Goal: Use online tool/utility: Use online tool/utility

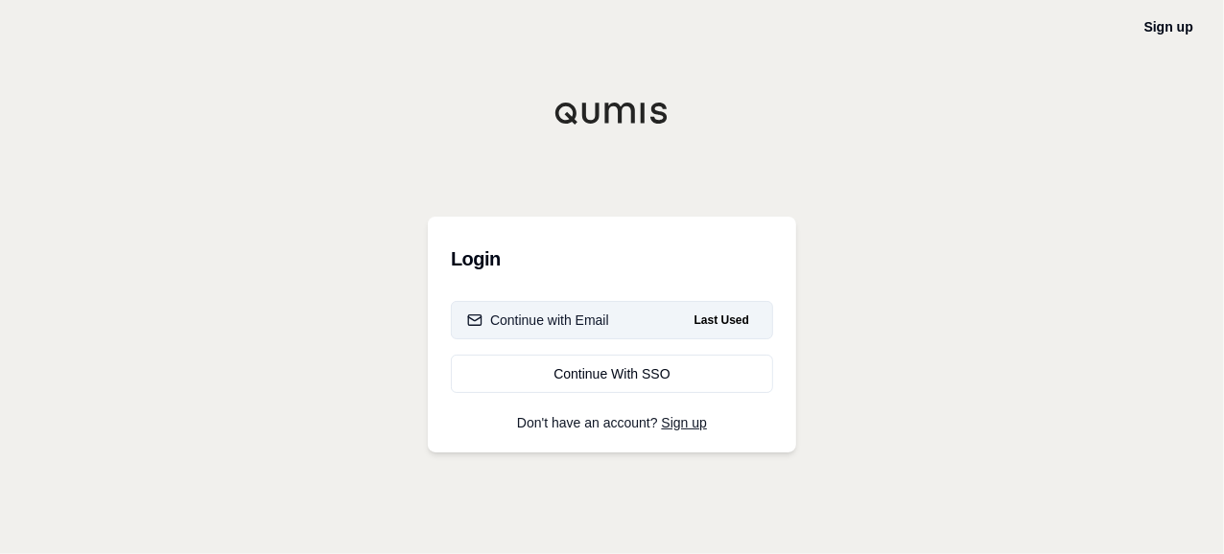
click at [551, 315] on div "Continue with Email" at bounding box center [538, 320] width 142 height 19
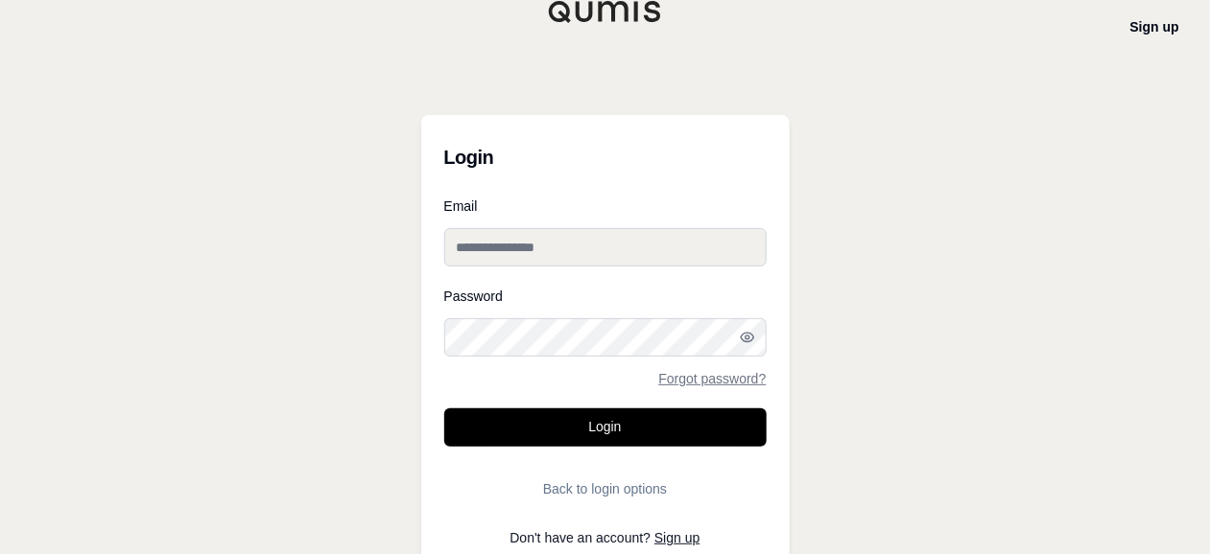
type input "**********"
click at [450, 413] on button "Login" at bounding box center [605, 428] width 322 height 38
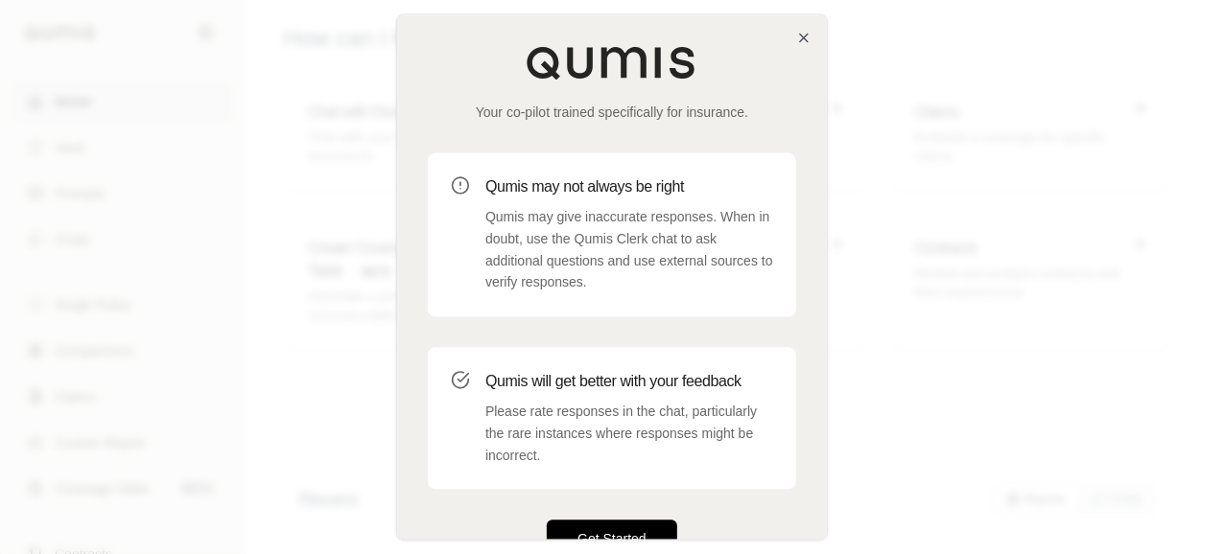
click at [636, 536] on button "Get Started" at bounding box center [612, 540] width 130 height 38
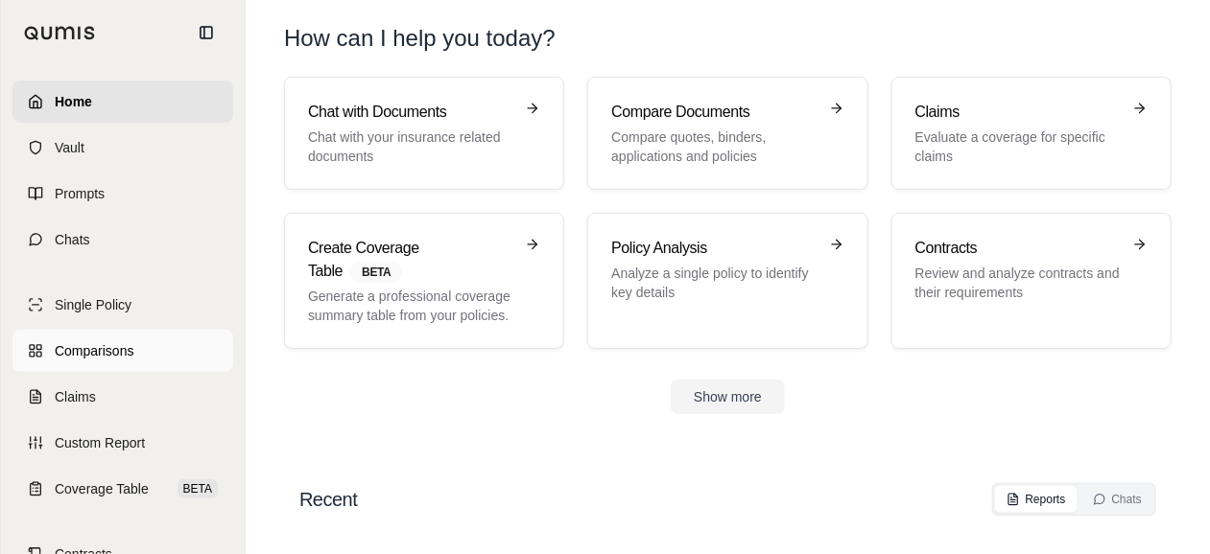
click at [125, 351] on span "Comparisons" at bounding box center [94, 351] width 79 height 19
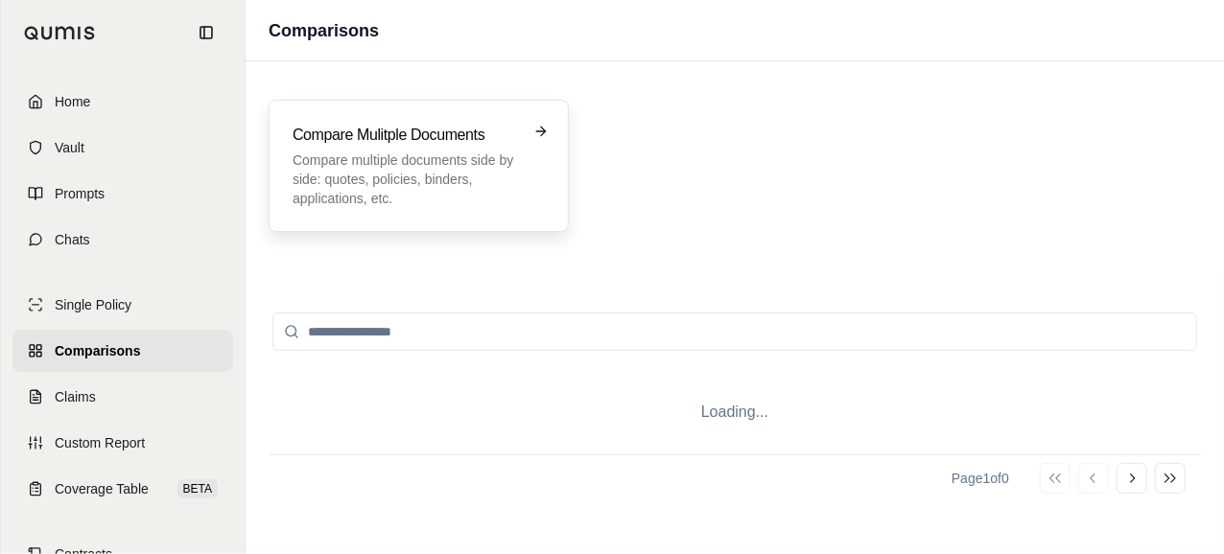
click at [510, 166] on p "Compare multiple documents side by side: quotes, policies, binders, application…" at bounding box center [405, 180] width 225 height 58
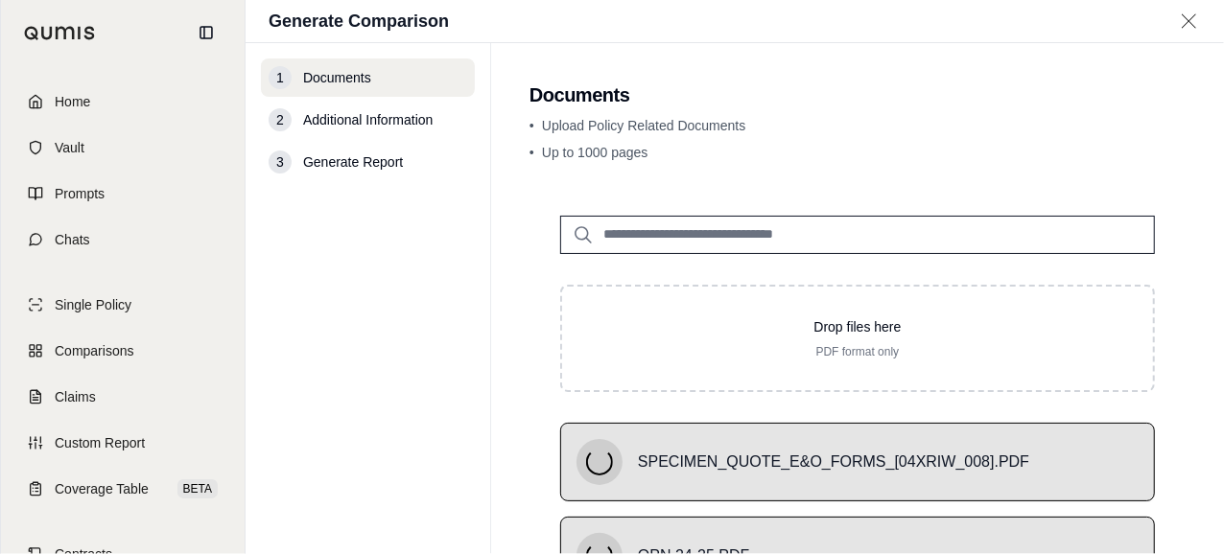
scroll to position [219, 0]
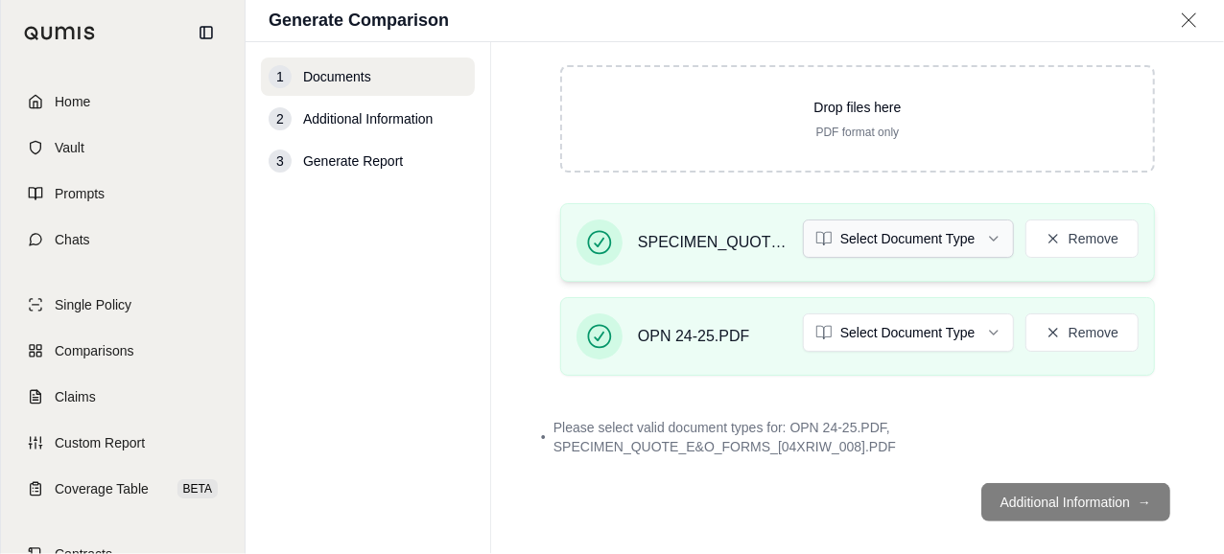
click at [939, 240] on html "Home Vault Prompts Chats Single Policy Comparisons Claims Custom Report Coverag…" at bounding box center [612, 277] width 1224 height 554
click at [911, 244] on html "Home Vault Prompts Chats Single Policy Comparisons Claims Custom Report Coverag…" at bounding box center [612, 277] width 1224 height 554
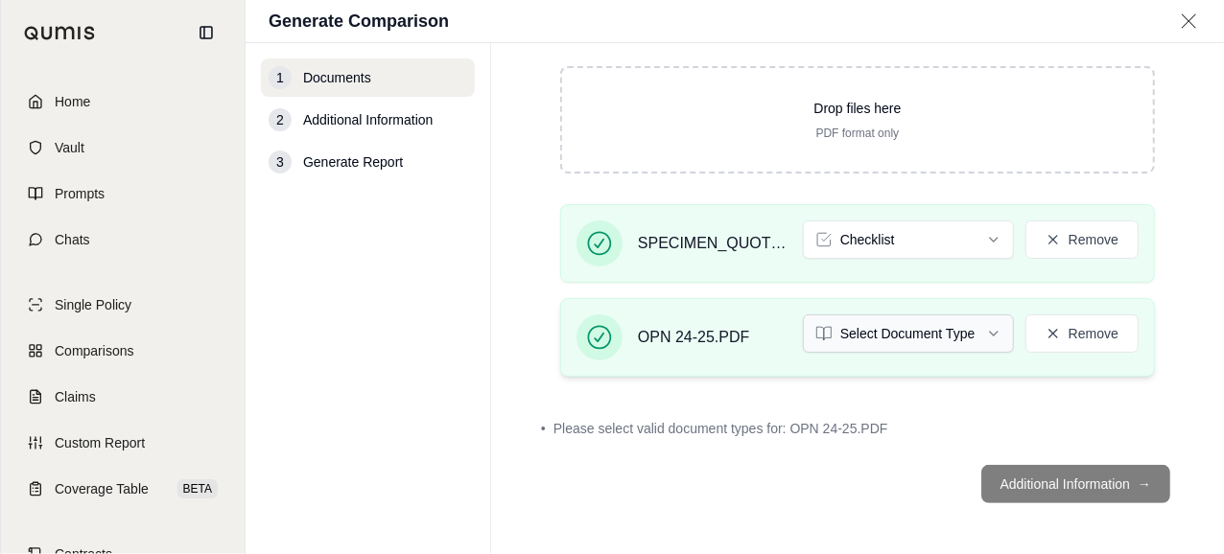
click at [913, 335] on html "Home Vault Prompts Chats Single Policy Comparisons Claims Custom Report Coverag…" at bounding box center [612, 277] width 1224 height 554
click at [1157, 325] on html "Home Vault Prompts Chats Single Policy Comparisons Claims Custom Report Coverag…" at bounding box center [612, 277] width 1224 height 554
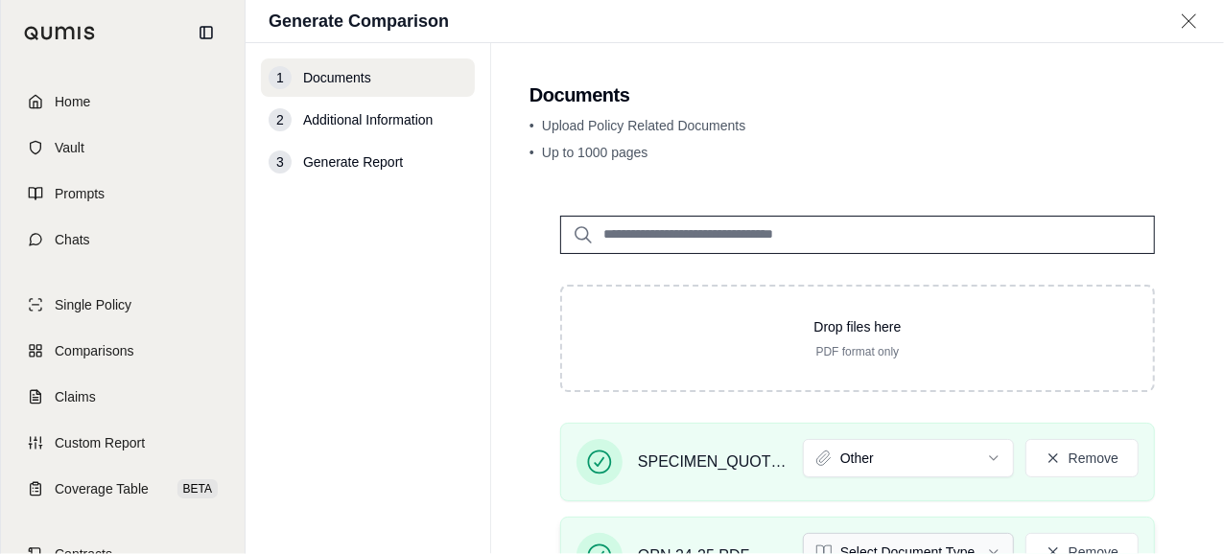
click at [960, 546] on html "Home Vault Prompts Chats Single Policy Comparisons Claims Custom Report Coverag…" at bounding box center [612, 277] width 1224 height 554
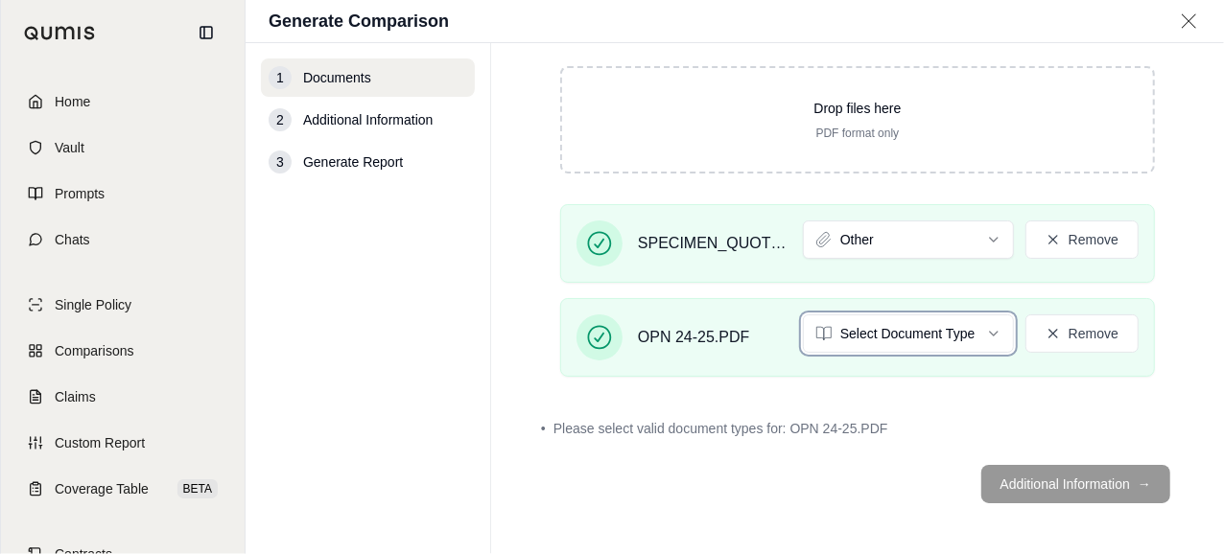
scroll to position [164, 0]
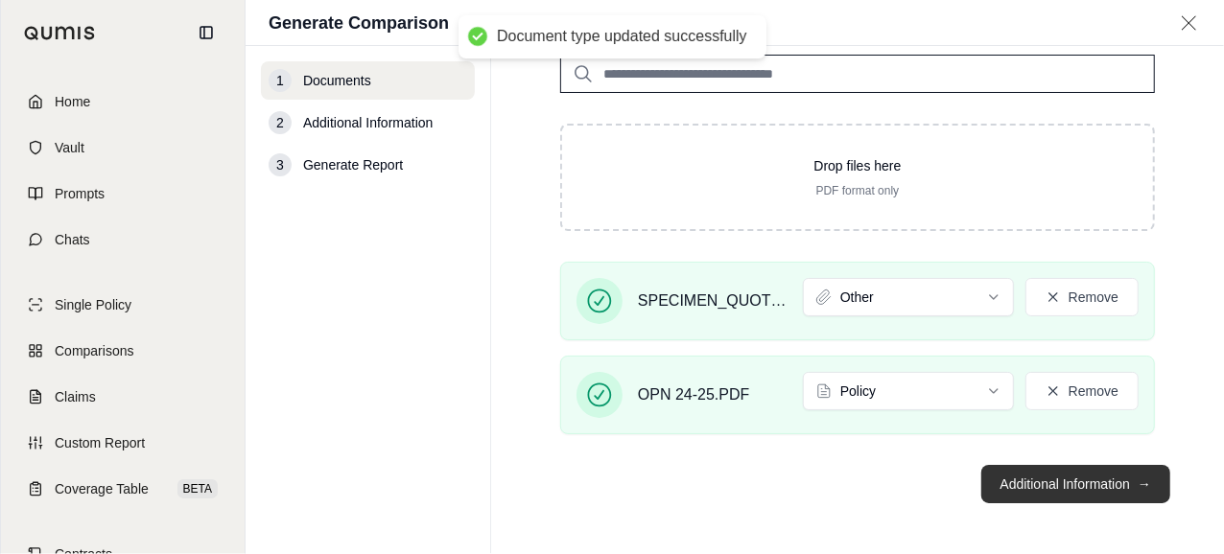
click at [1096, 470] on button "Additional Information →" at bounding box center [1075, 484] width 189 height 38
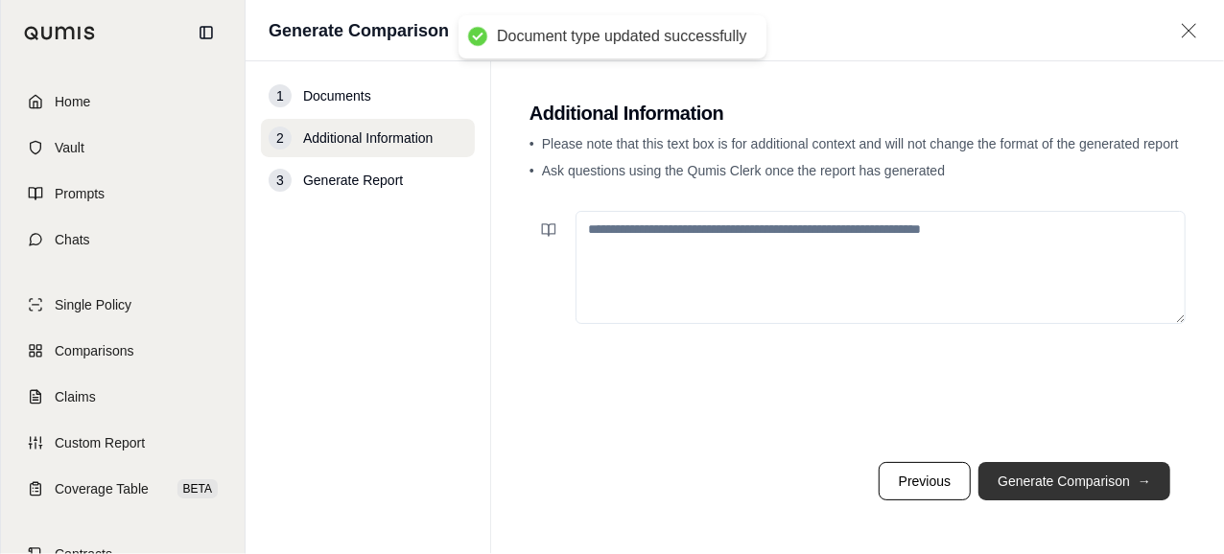
scroll to position [0, 0]
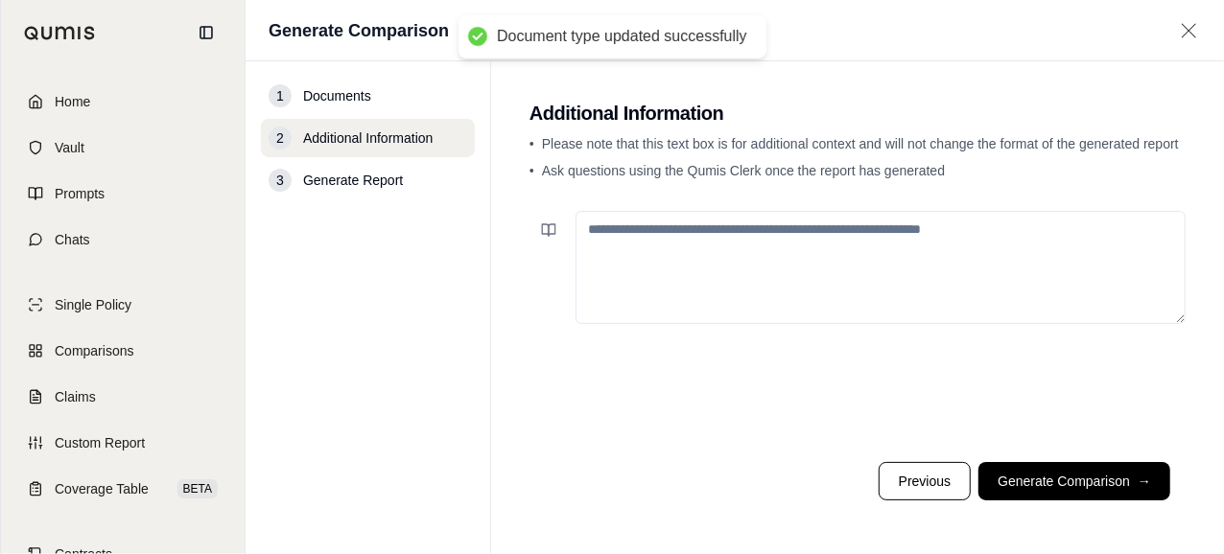
click at [925, 259] on textarea at bounding box center [881, 267] width 610 height 113
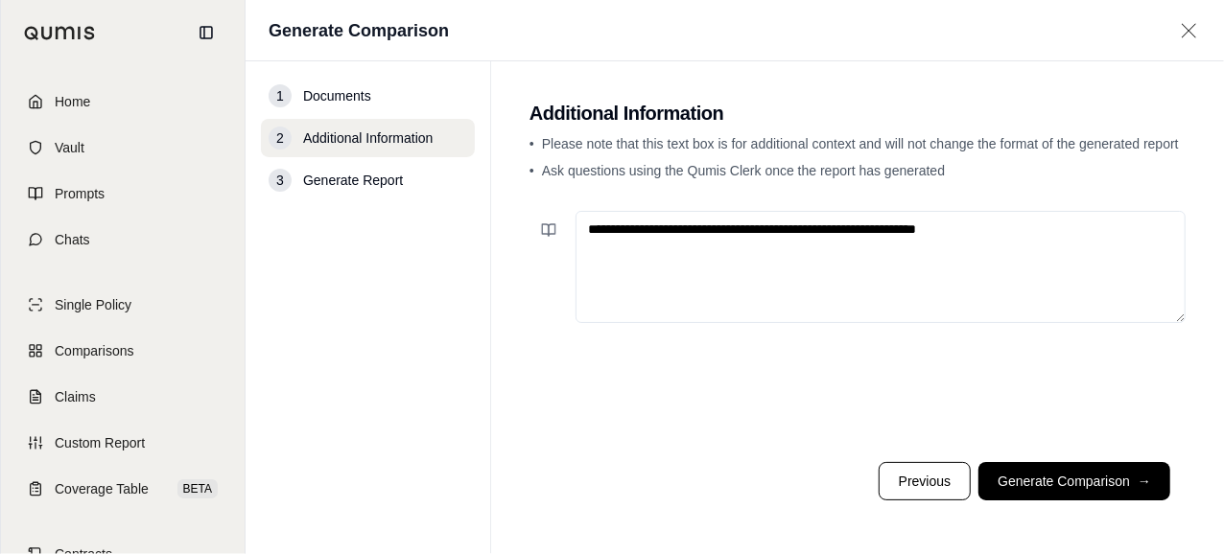
click at [1049, 222] on textarea "**********" at bounding box center [881, 267] width 610 height 112
paste textarea "**********"
type textarea "**********"
click at [1060, 486] on button "Generate Comparison →" at bounding box center [1075, 481] width 192 height 38
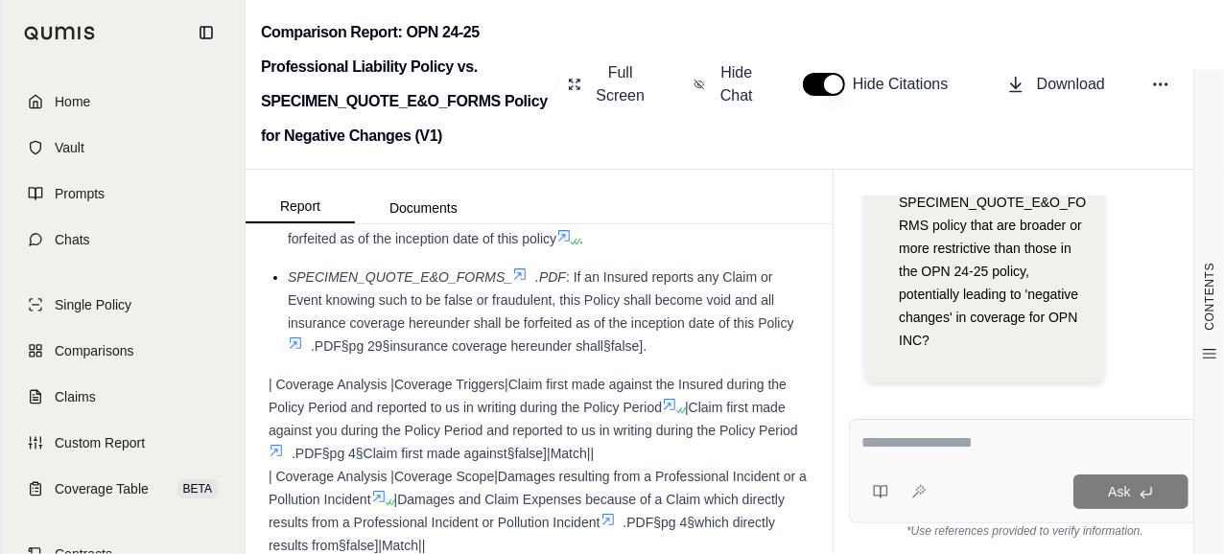
scroll to position [5468, 0]
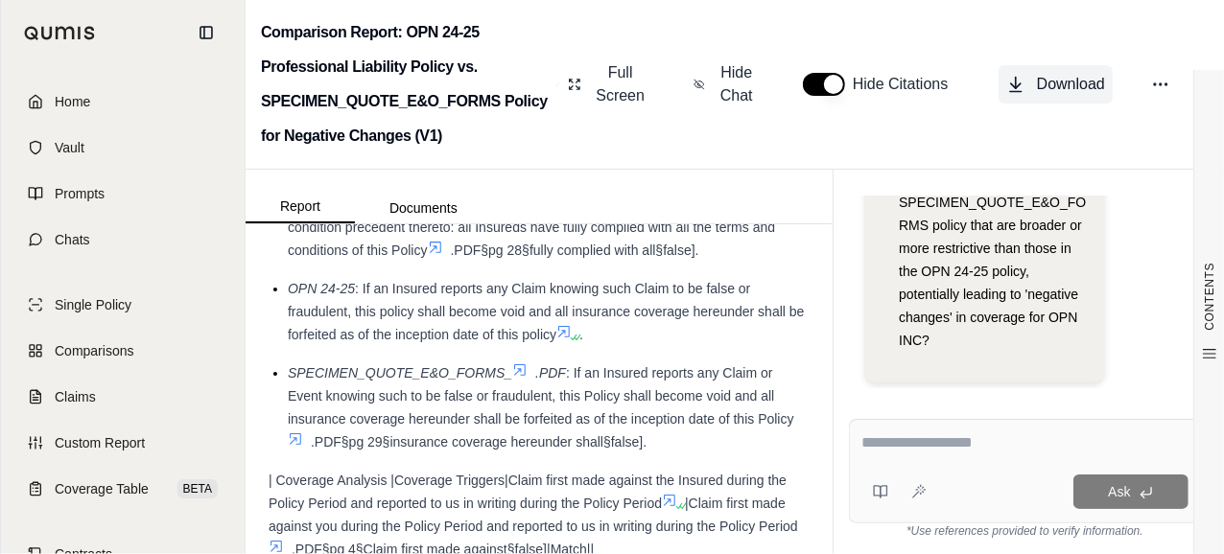
click at [1074, 84] on span "Download" at bounding box center [1071, 84] width 68 height 23
